Goal: Transaction & Acquisition: Book appointment/travel/reservation

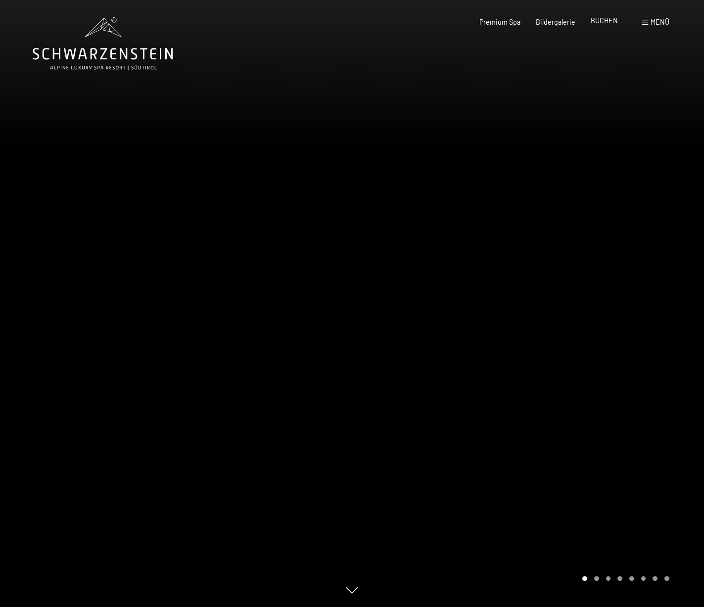
click at [607, 22] on span "BUCHEN" at bounding box center [604, 20] width 27 height 8
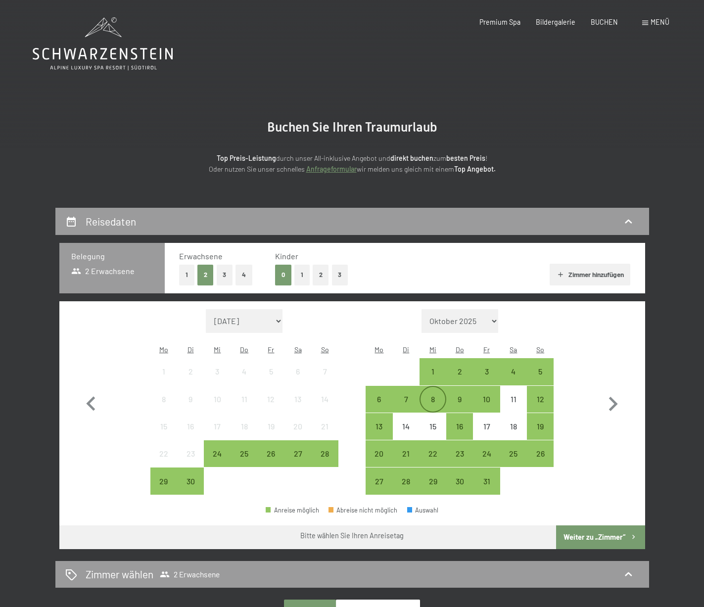
click at [434, 395] on div "8" at bounding box center [433, 407] width 25 height 25
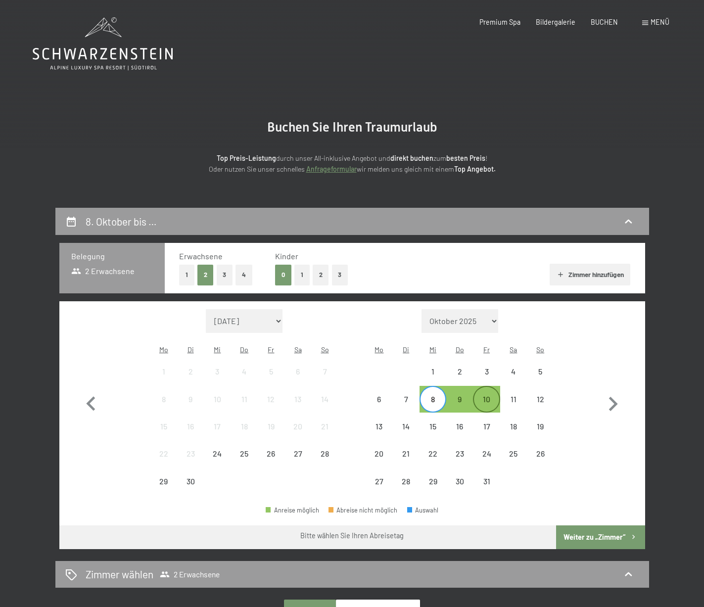
click at [495, 395] on div "10" at bounding box center [486, 407] width 25 height 25
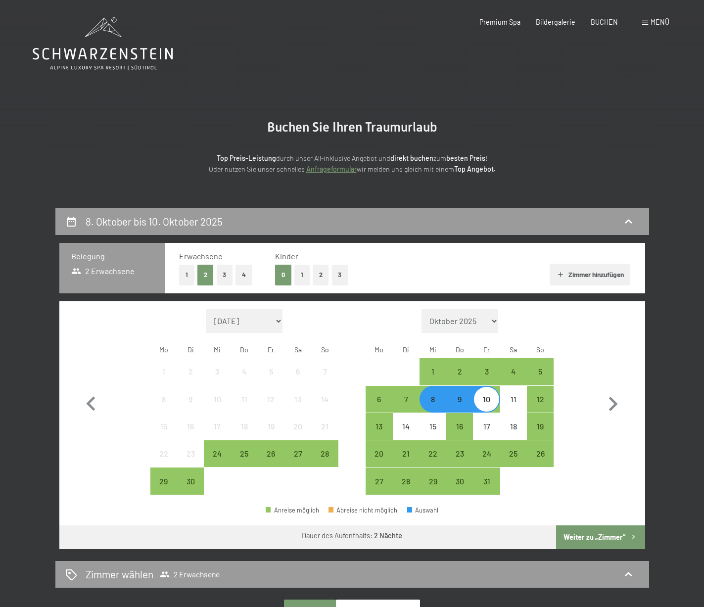
click at [437, 395] on div "8" at bounding box center [433, 407] width 25 height 25
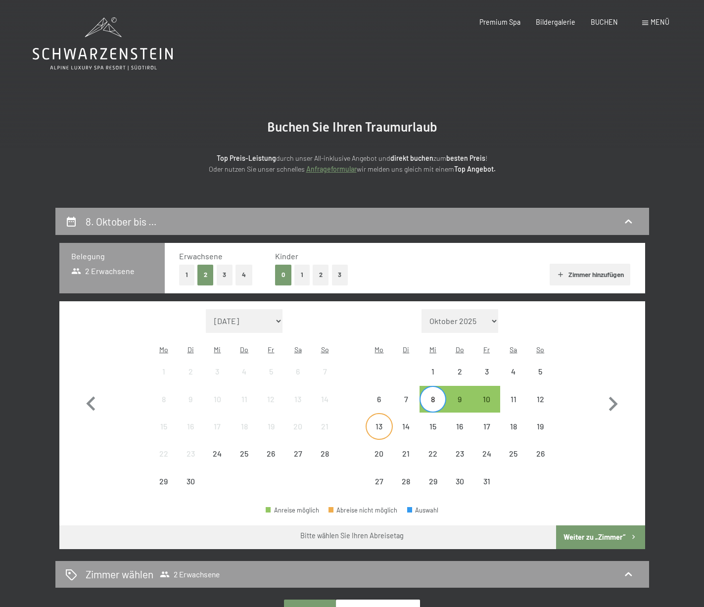
click at [383, 423] on div "13" at bounding box center [379, 435] width 25 height 25
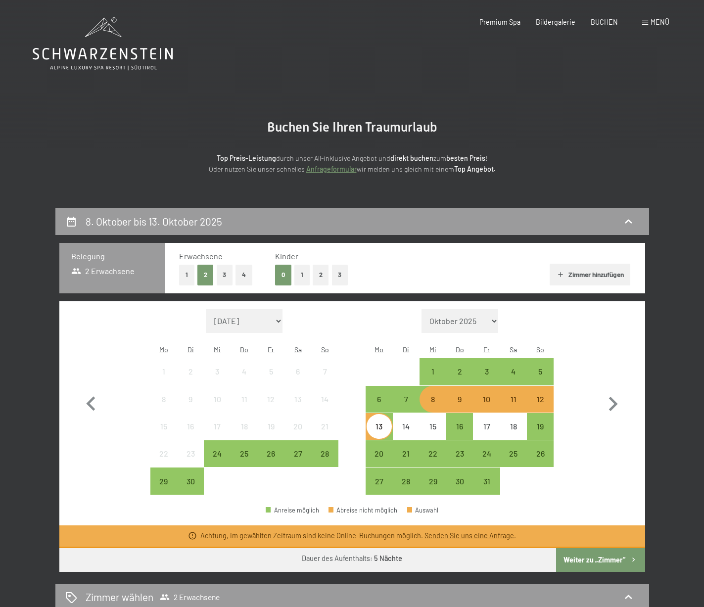
click at [460, 395] on div "9" at bounding box center [459, 407] width 25 height 25
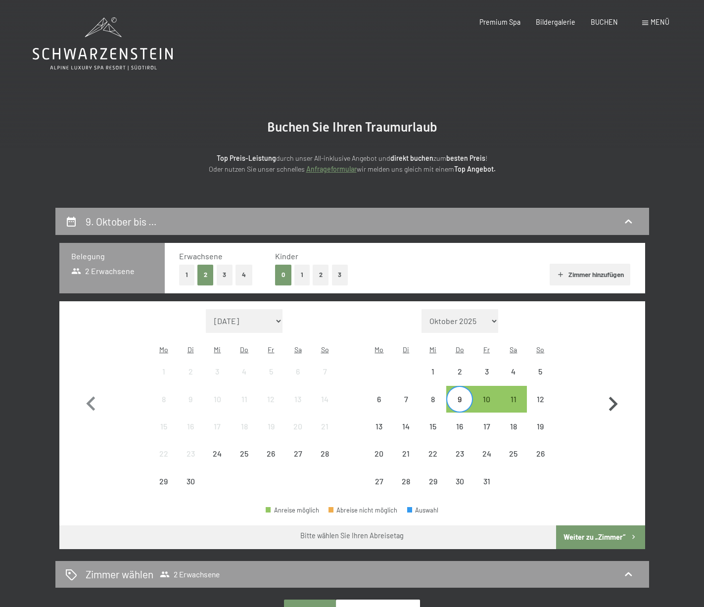
click at [610, 359] on button "button" at bounding box center [613, 402] width 29 height 186
select select "2025-10-01"
select select "2025-11-01"
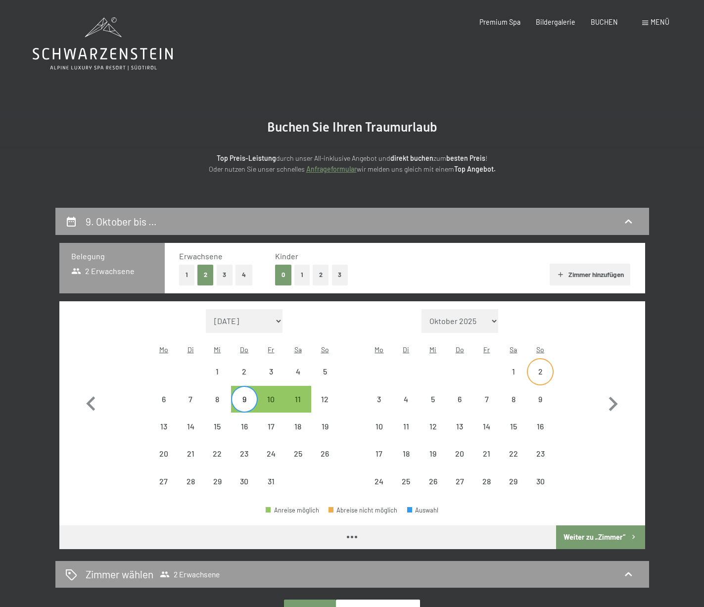
select select "2025-10-01"
select select "2025-11-01"
click at [191, 395] on div "7" at bounding box center [190, 407] width 25 height 25
select select "2025-10-01"
select select "2025-11-01"
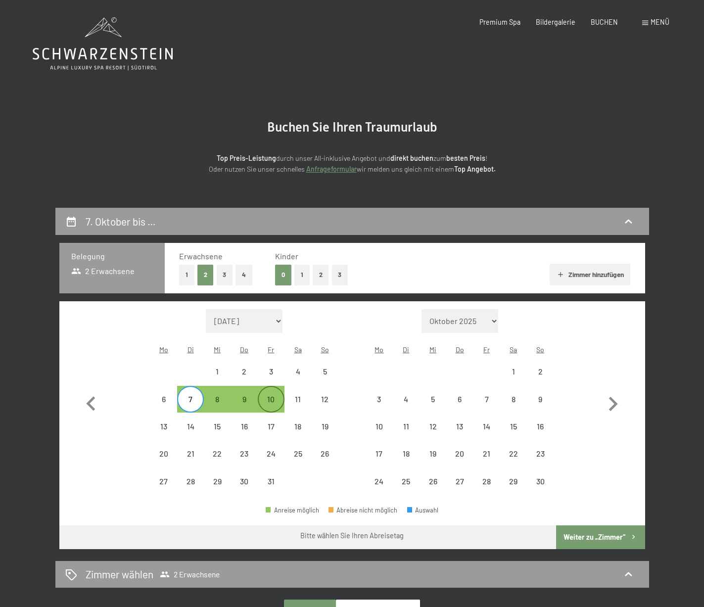
click at [275, 395] on div "10" at bounding box center [271, 407] width 25 height 25
select select "2025-10-01"
select select "2025-11-01"
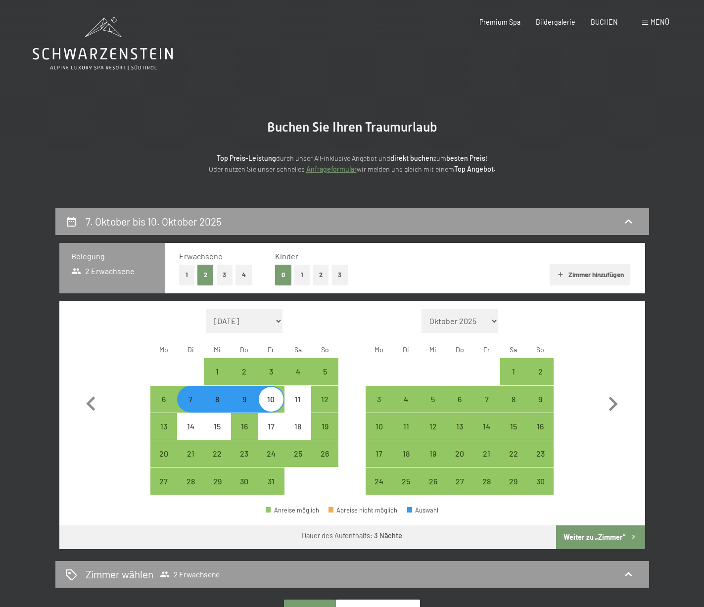
click at [320, 270] on button "2" at bounding box center [321, 275] width 16 height 20
select select "2025-10-01"
select select "2025-11-01"
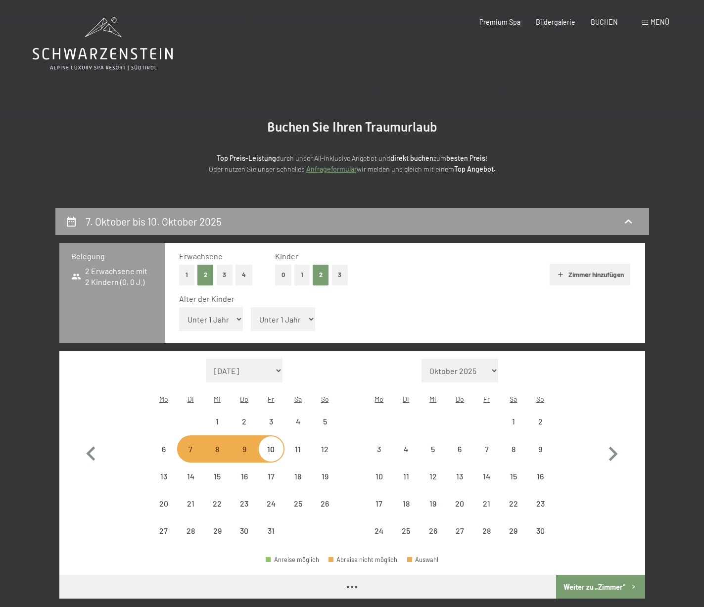
select select "2025-10-01"
select select "2025-11-01"
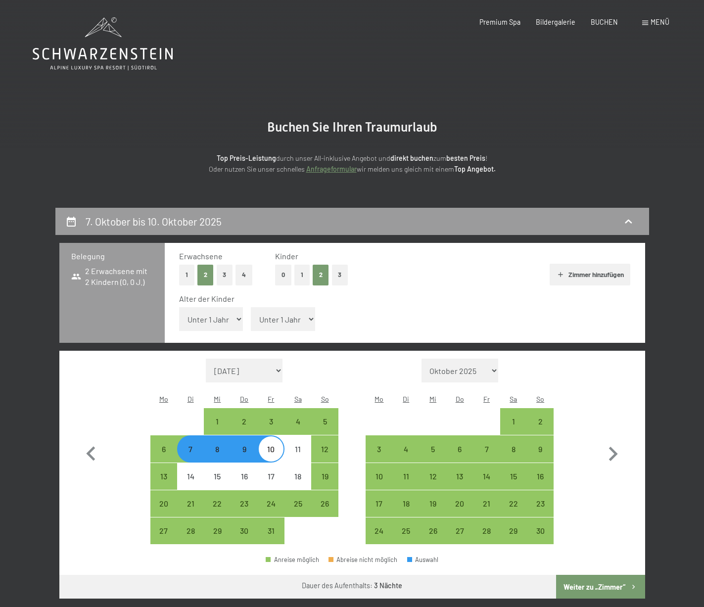
click at [596, 575] on button "Weiter zu „Zimmer“" at bounding box center [600, 587] width 89 height 24
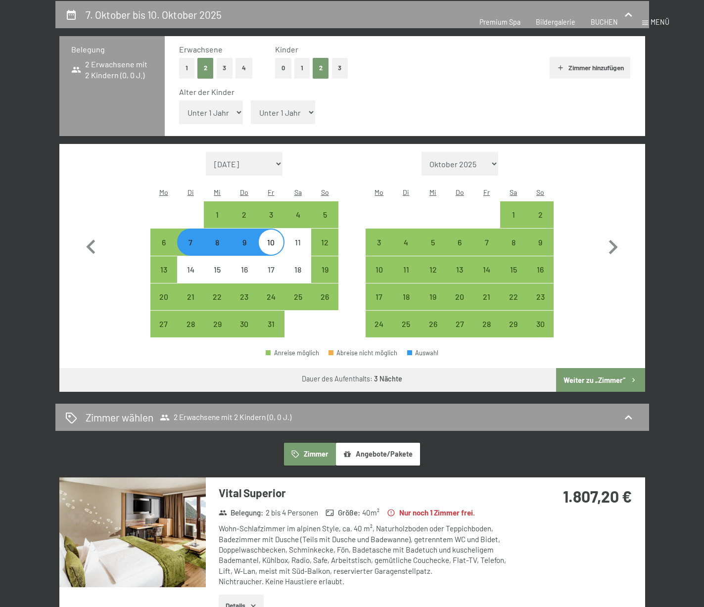
select select "2025-10-01"
select select "2025-11-01"
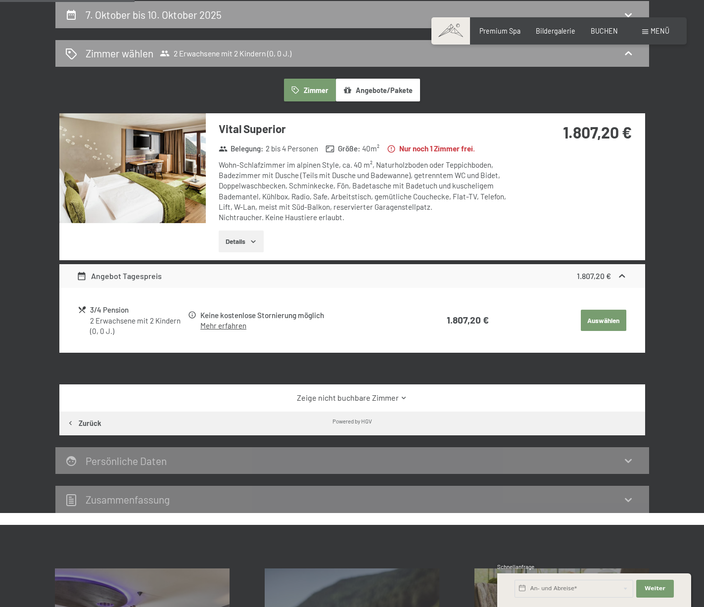
click at [257, 237] on icon "button" at bounding box center [253, 241] width 8 height 8
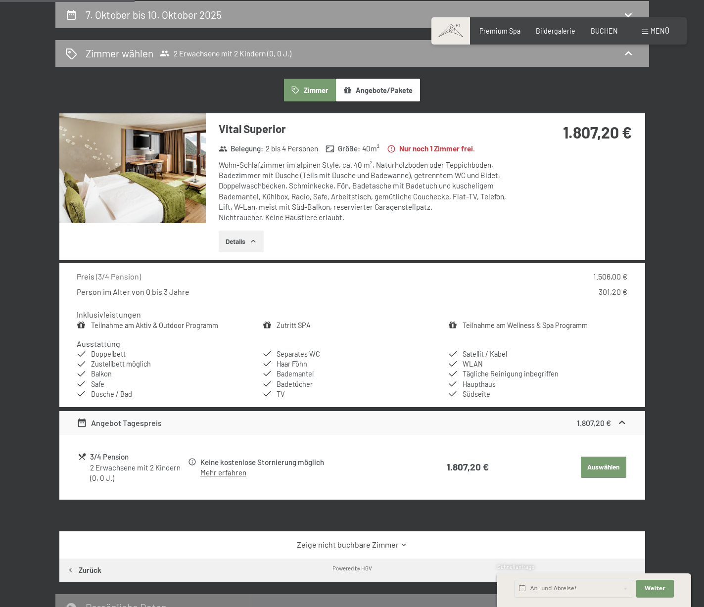
click at [156, 182] on img at bounding box center [132, 168] width 146 height 110
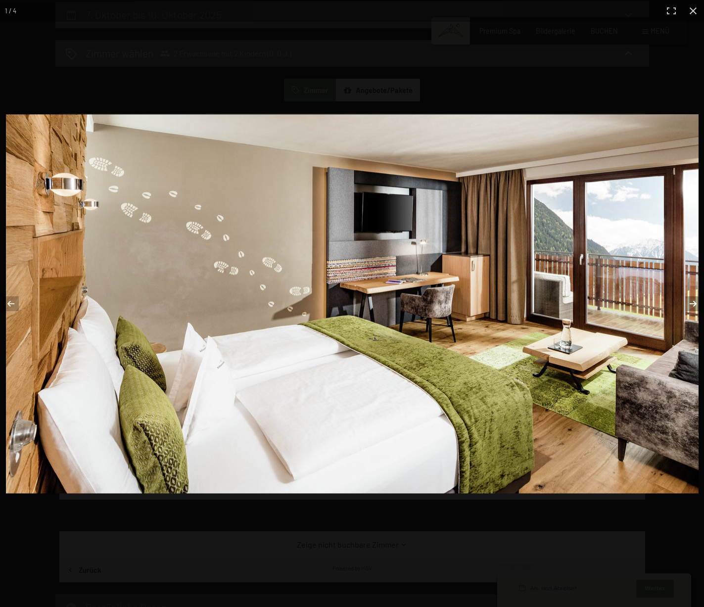
click at [692, 304] on button "button" at bounding box center [686, 303] width 35 height 49
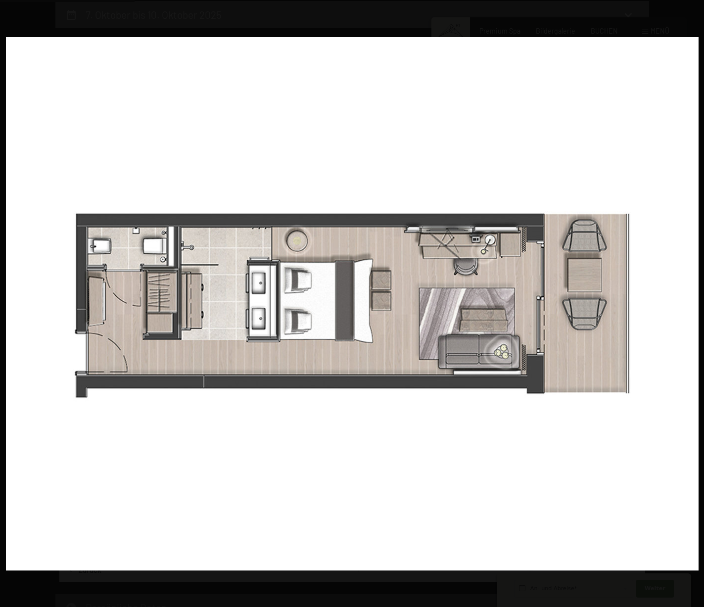
click at [692, 304] on button "button" at bounding box center [686, 303] width 35 height 49
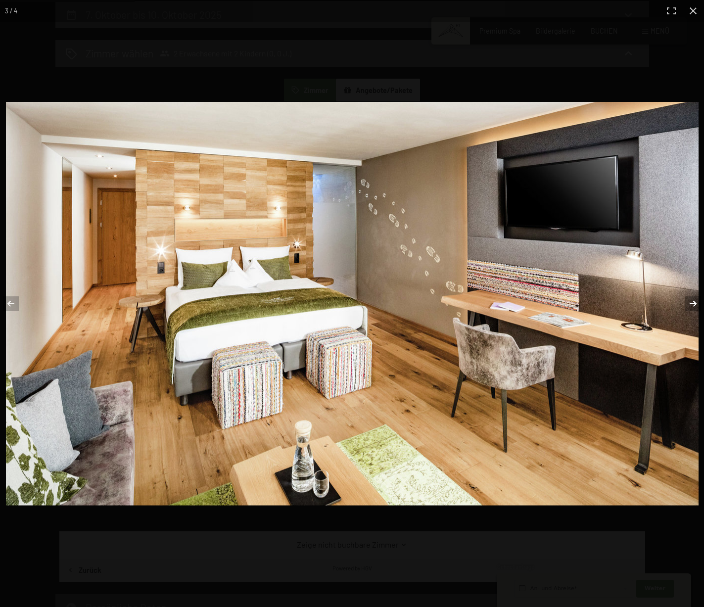
click at [692, 304] on button "button" at bounding box center [686, 303] width 35 height 49
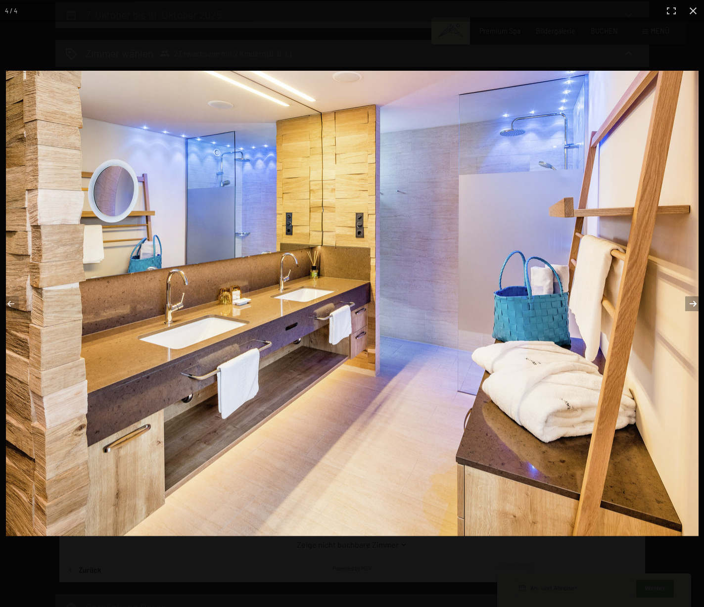
click at [692, 304] on button "button" at bounding box center [686, 303] width 35 height 49
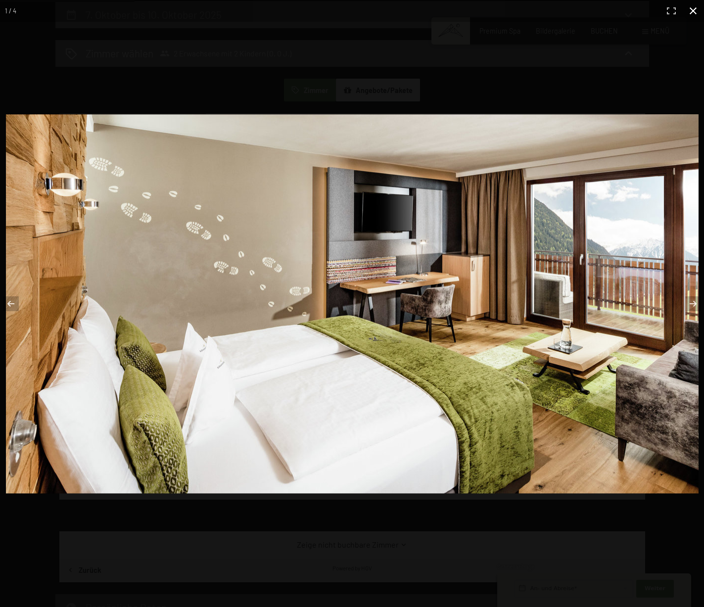
click at [693, 12] on button "button" at bounding box center [693, 11] width 22 height 22
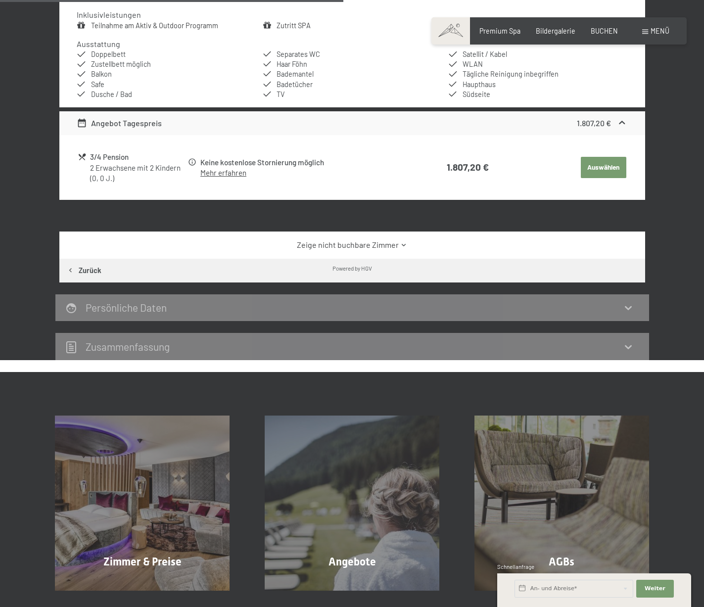
scroll to position [428, 0]
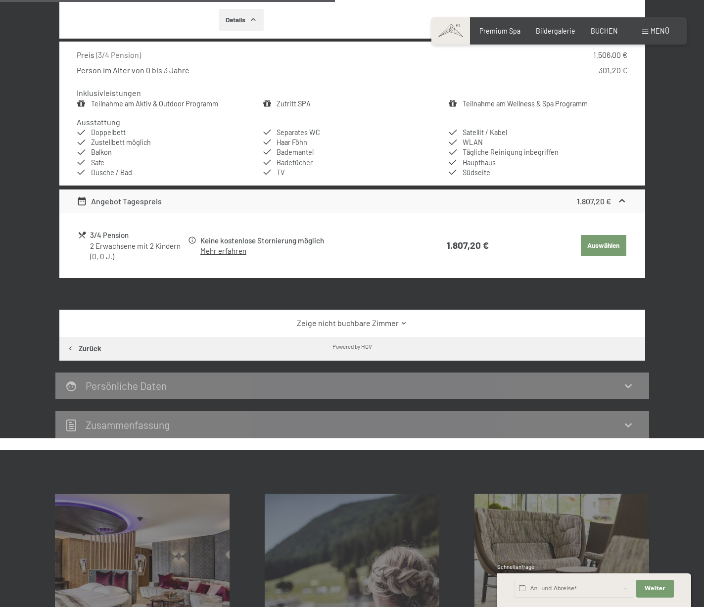
click at [603, 241] on button "Auswählen" at bounding box center [604, 246] width 46 height 22
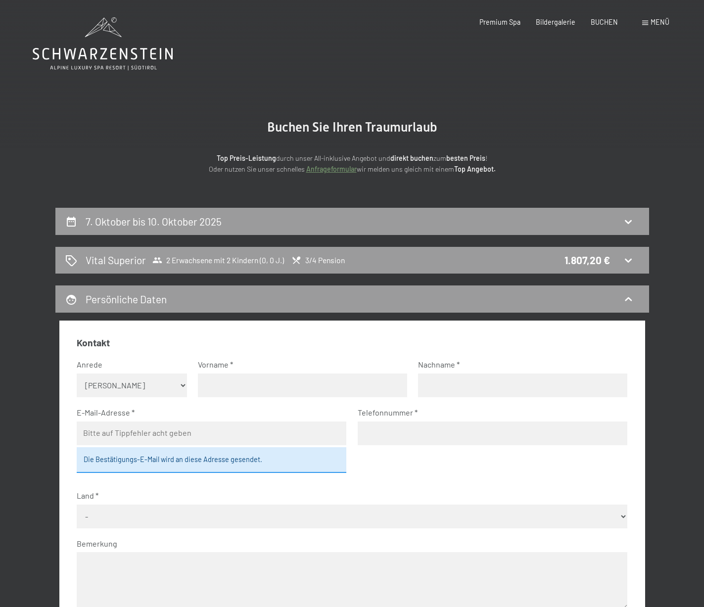
scroll to position [0, 0]
click at [123, 60] on icon at bounding box center [103, 43] width 140 height 53
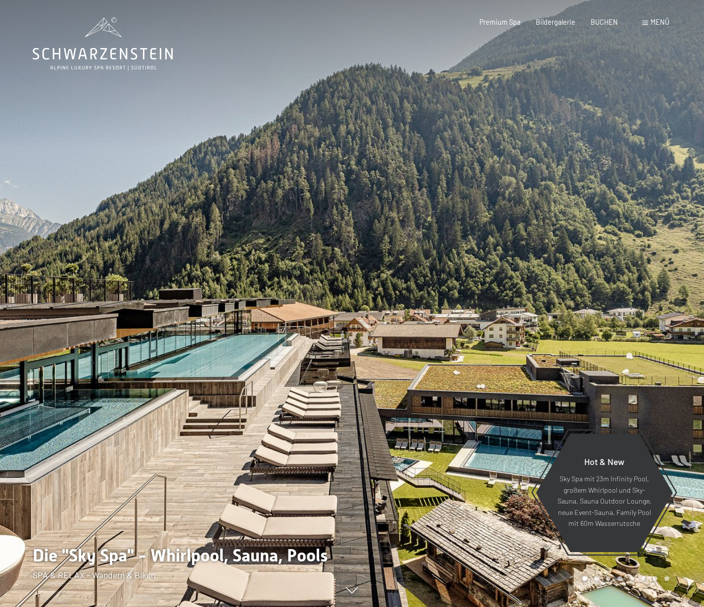
click at [656, 26] on span "Menü" at bounding box center [660, 22] width 19 height 8
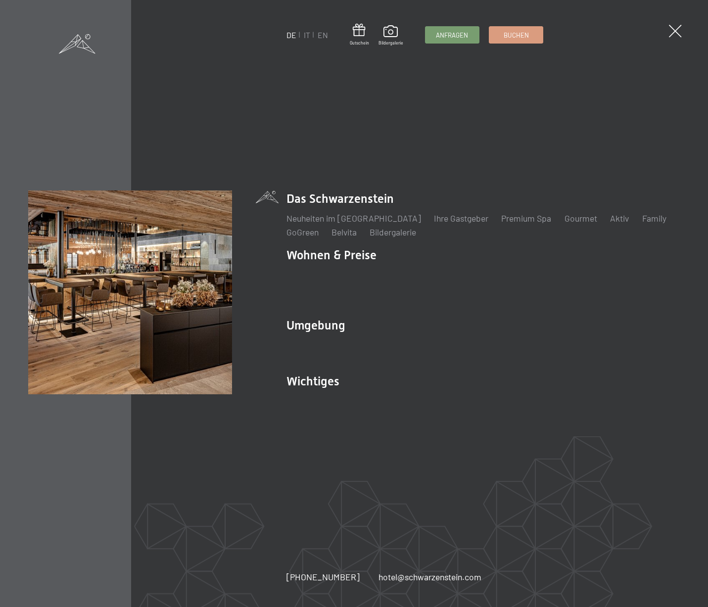
click at [91, 45] on span at bounding box center [77, 43] width 37 height 19
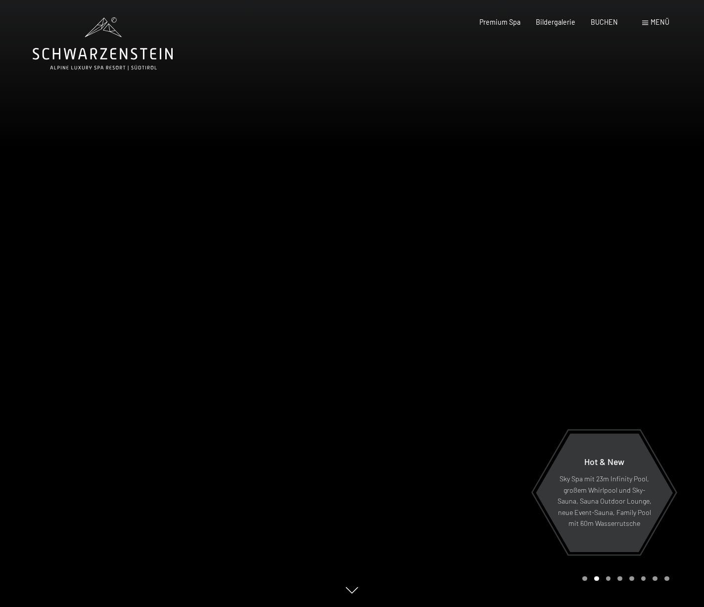
click at [650, 24] on div "Menü" at bounding box center [655, 22] width 27 height 10
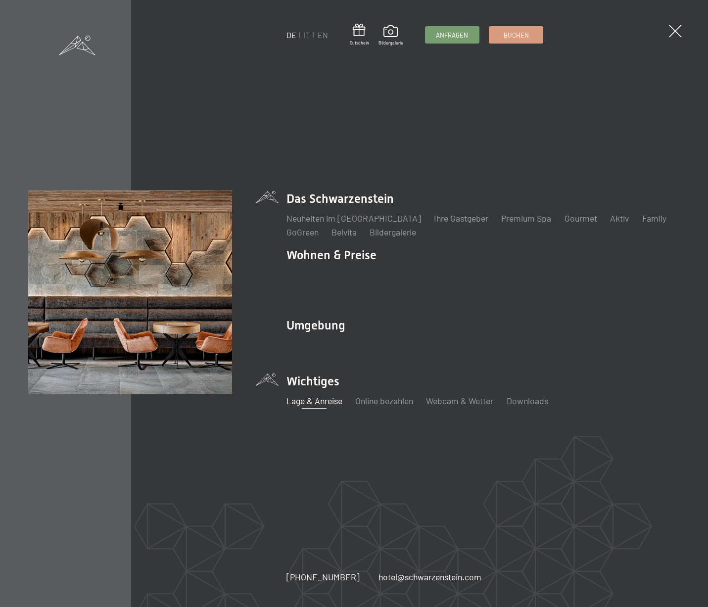
click at [323, 395] on link "Lage & Anreise" at bounding box center [314, 400] width 56 height 11
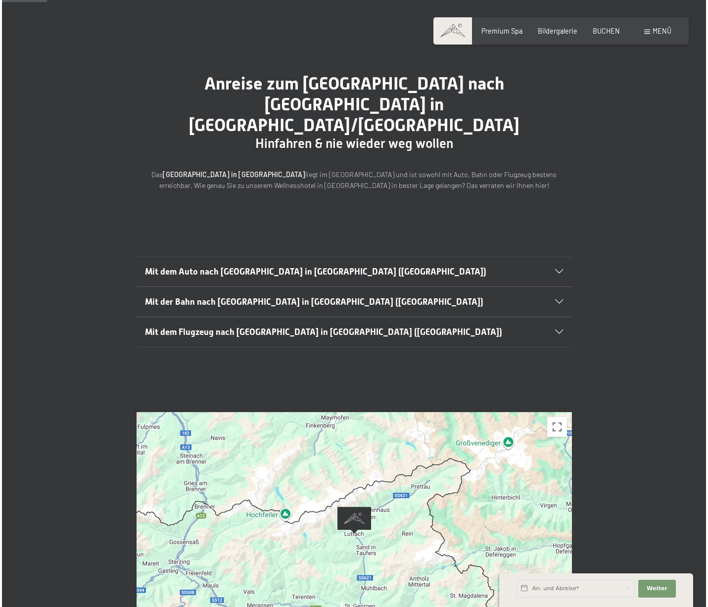
scroll to position [48, 0]
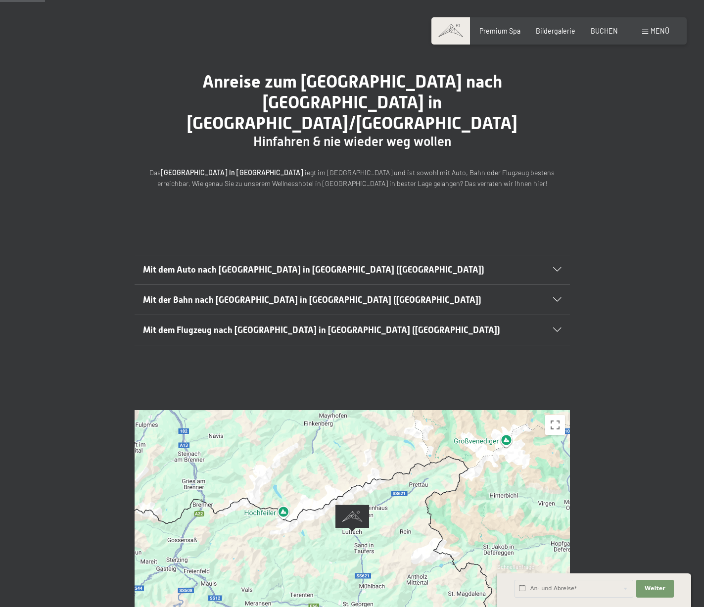
click at [657, 29] on span "Menü" at bounding box center [660, 31] width 19 height 8
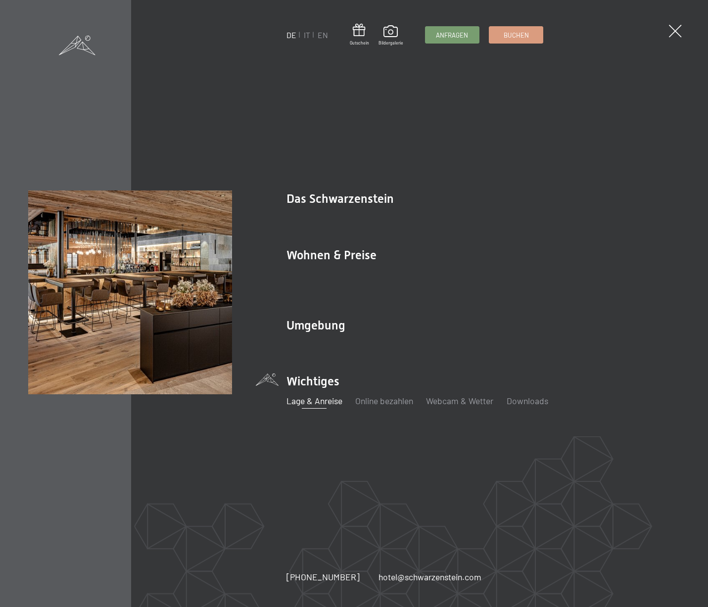
drag, startPoint x: 529, startPoint y: 167, endPoint x: 265, endPoint y: 105, distance: 271.4
click at [529, 167] on div "DE IT EN Gutschein Bildergalerie Anfragen Buchen DE IT EN Das Schwarzenstein Ne…" at bounding box center [354, 303] width 708 height 607
click at [71, 41] on span at bounding box center [77, 43] width 37 height 19
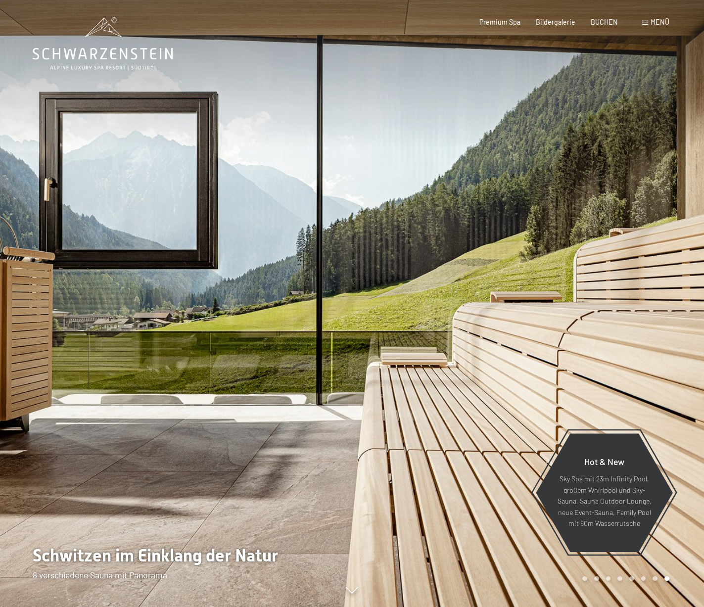
scroll to position [1, 0]
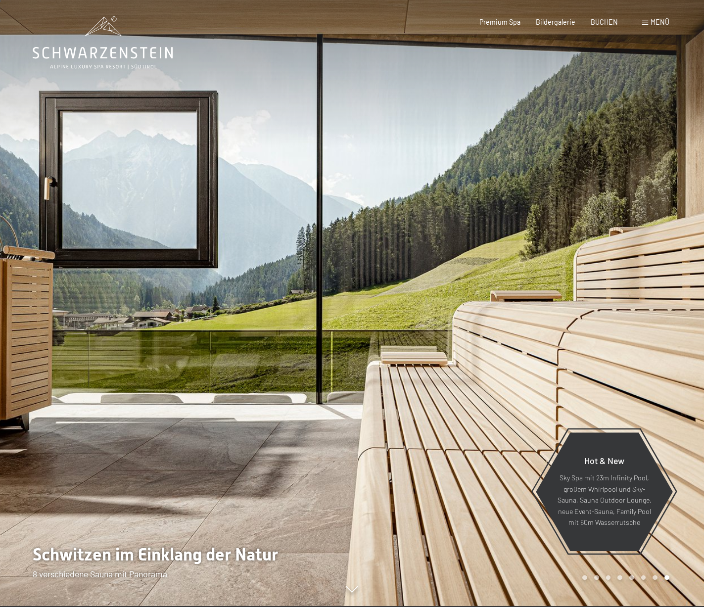
click at [651, 24] on span "Menü" at bounding box center [660, 22] width 19 height 8
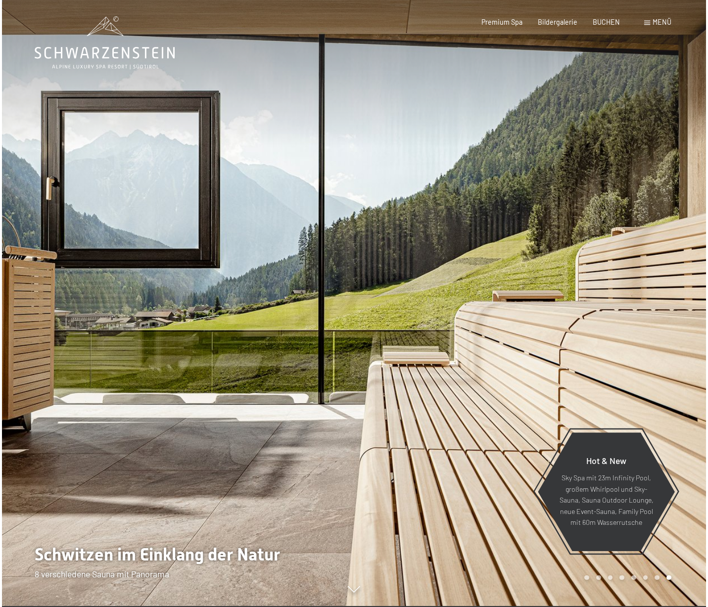
scroll to position [0, 0]
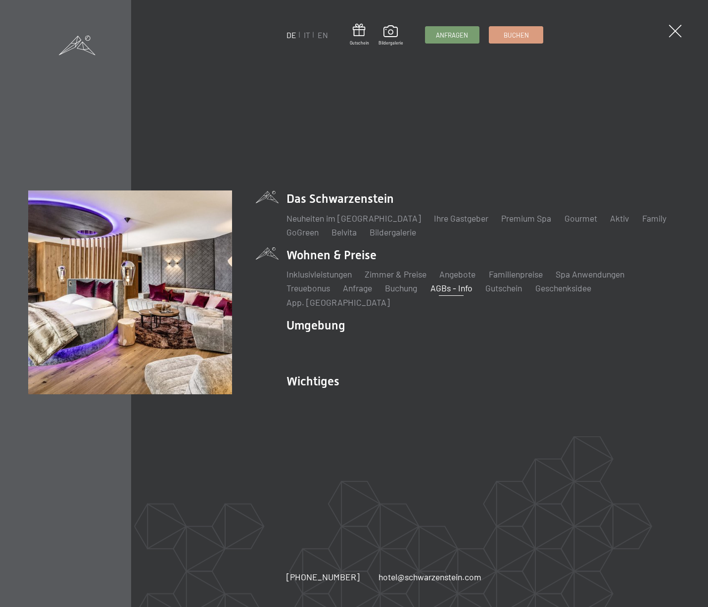
click at [445, 293] on link "AGBs - Info" at bounding box center [451, 288] width 42 height 11
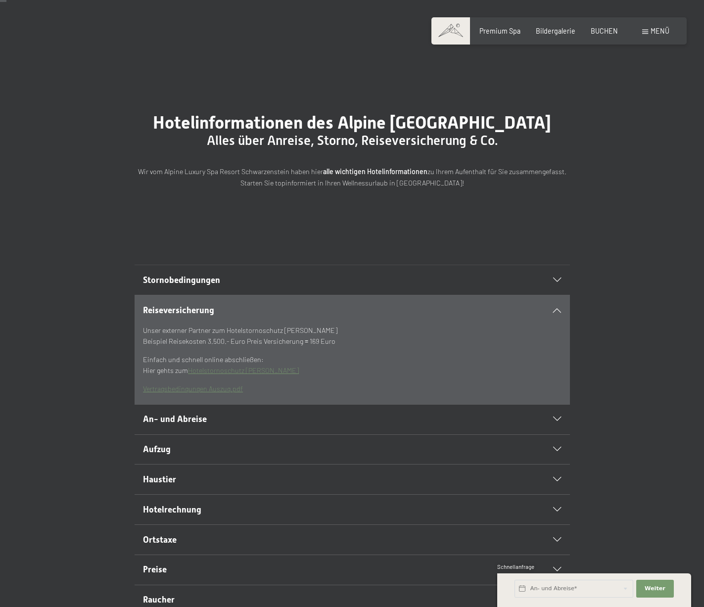
scroll to position [8, 0]
click at [381, 286] on h2 "Stornobedingungen" at bounding box center [331, 280] width 376 height 12
